Goal: Find specific page/section: Find specific page/section

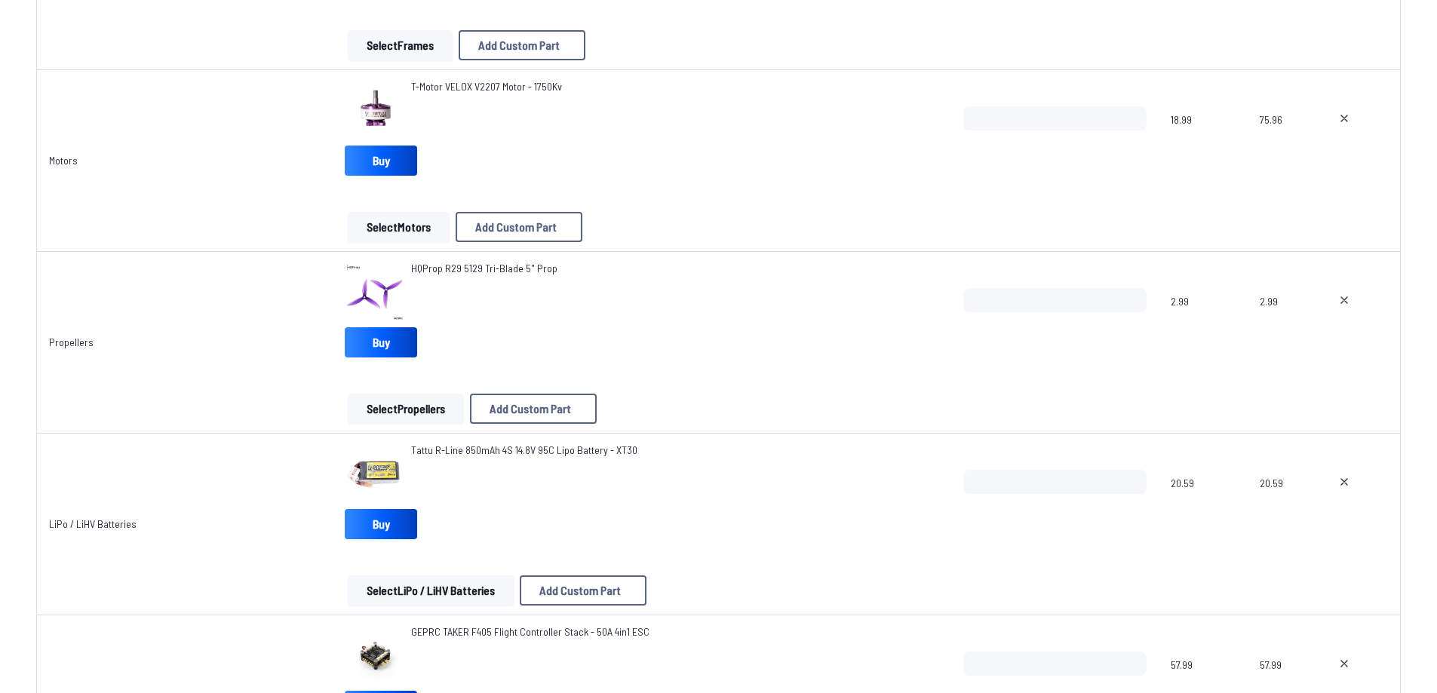
scroll to position [130, 0]
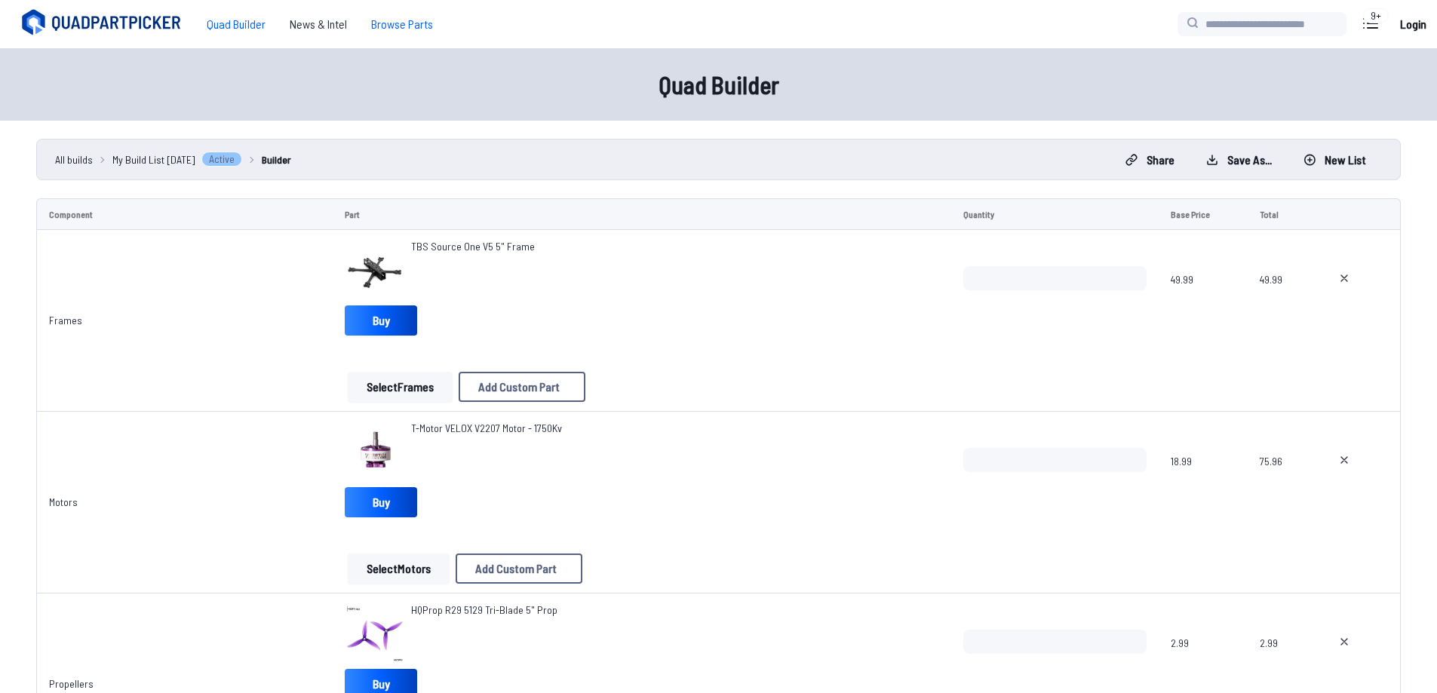
click at [395, 20] on span "Browse Parts" at bounding box center [402, 24] width 86 height 30
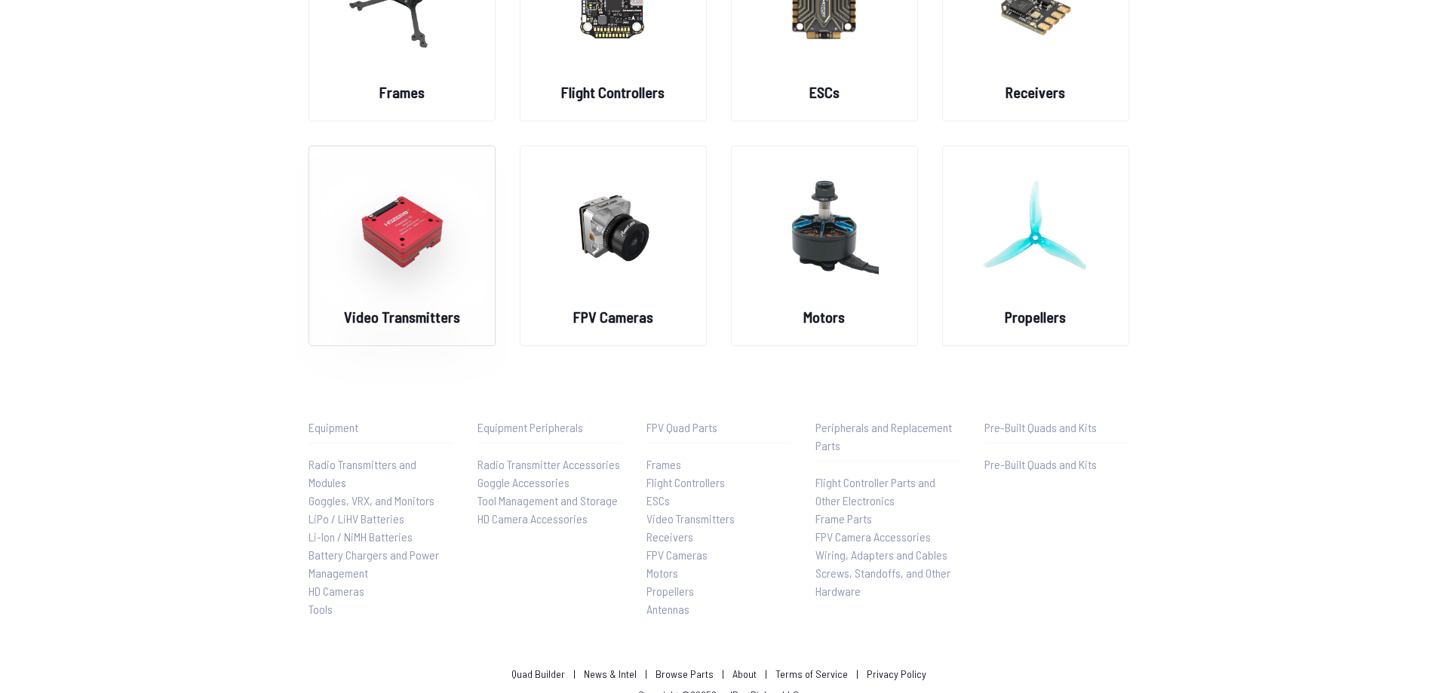
scroll to position [226, 0]
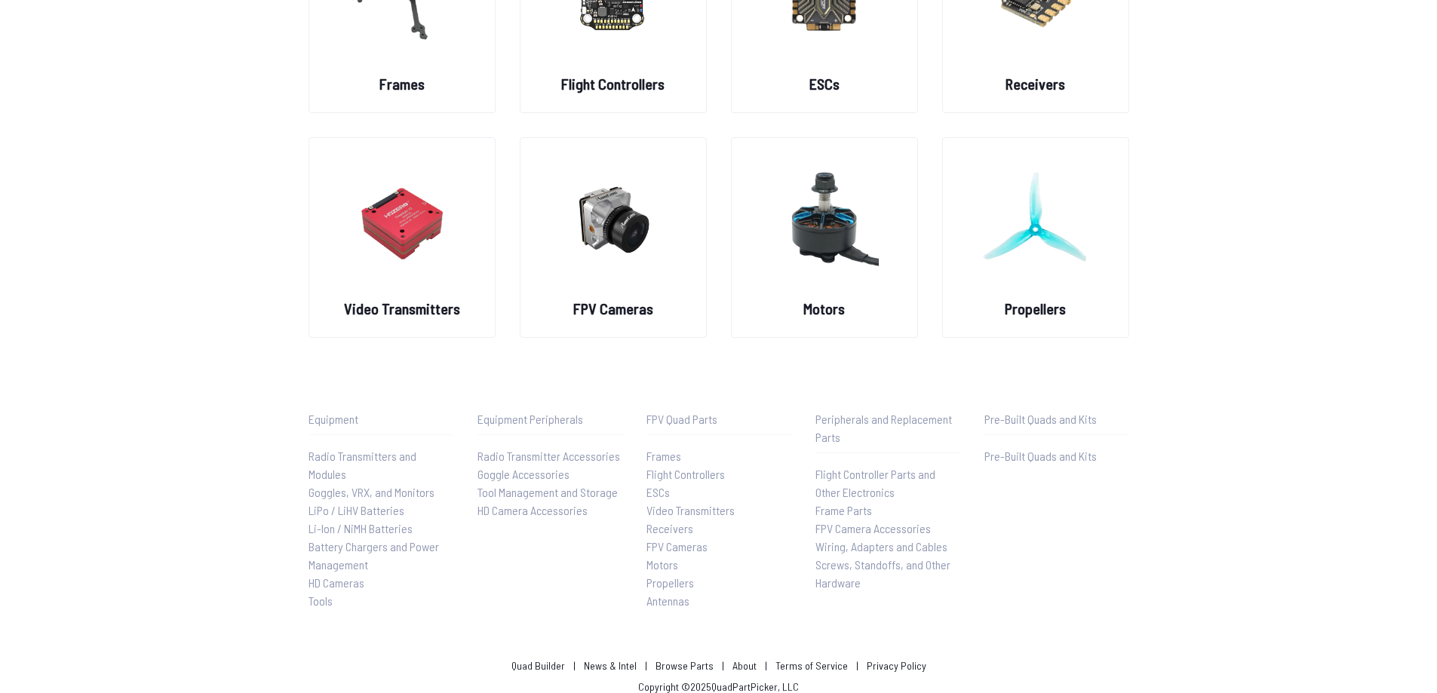
click at [334, 609] on link "Tools" at bounding box center [380, 601] width 145 height 18
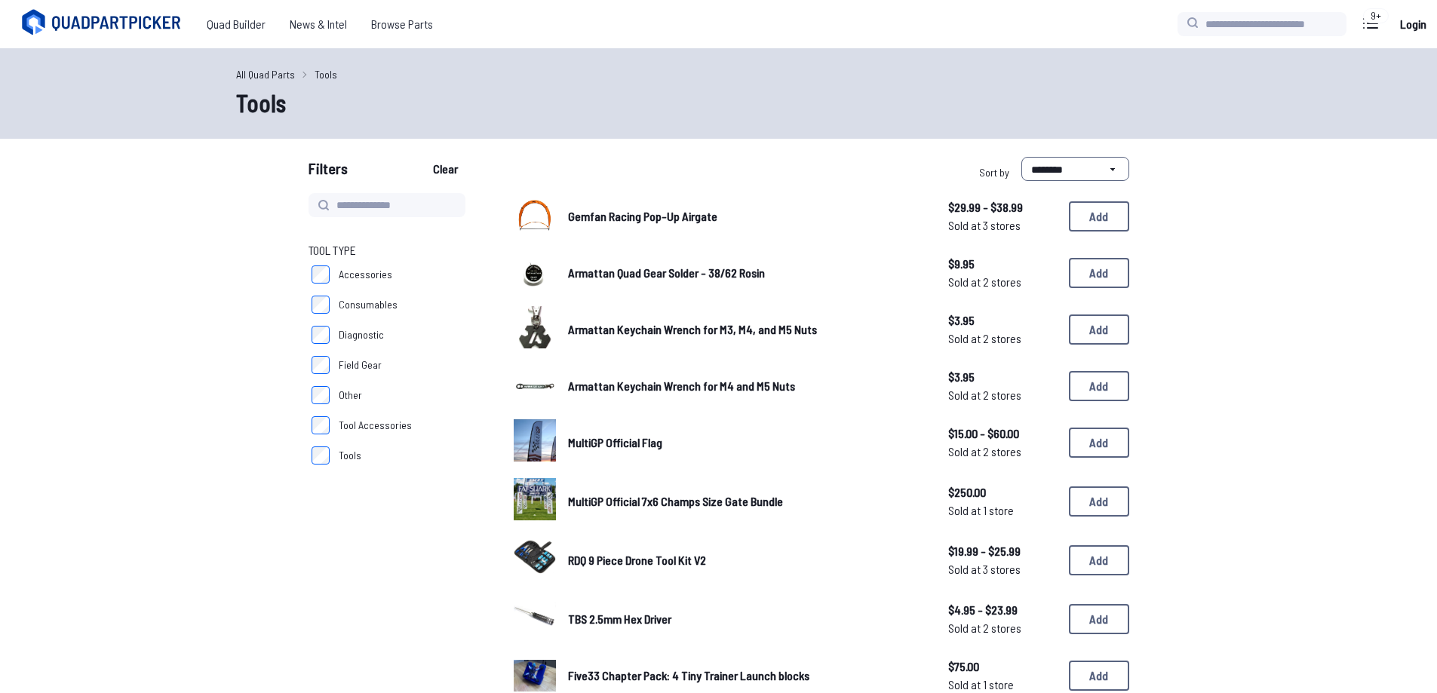
click at [333, 355] on label "Field Gear" at bounding box center [392, 365] width 169 height 30
